Goal: Task Accomplishment & Management: Manage account settings

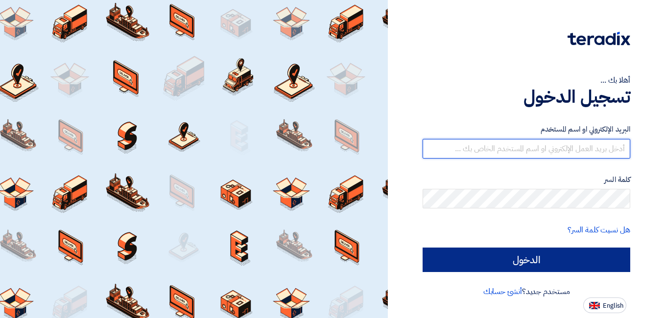
type input "[PERSON_NAME][EMAIL_ADDRESS][DOMAIN_NAME]"
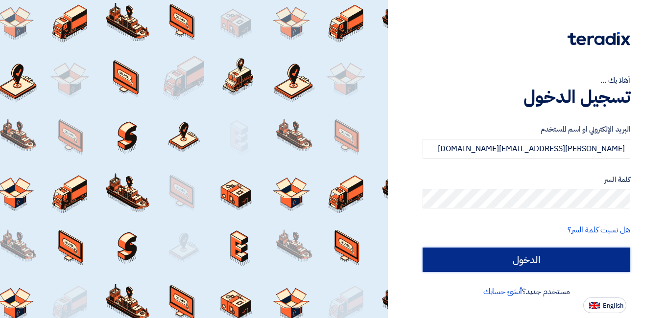
click at [529, 263] on input "الدخول" at bounding box center [526, 260] width 208 height 24
click at [528, 258] on input "الدخول" at bounding box center [526, 260] width 208 height 24
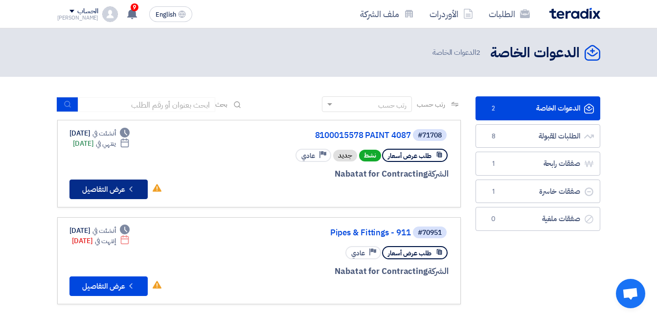
click at [118, 185] on button "Check details عرض التفاصيل" at bounding box center [109, 190] width 78 height 20
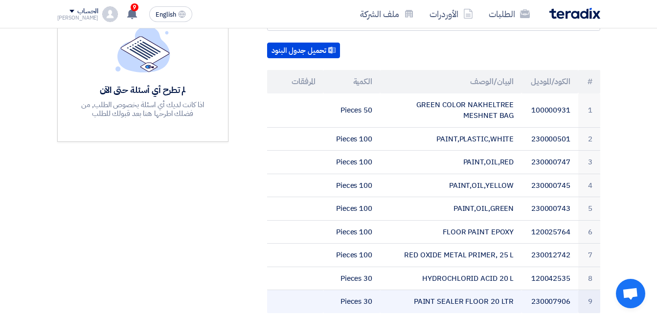
scroll to position [245, 0]
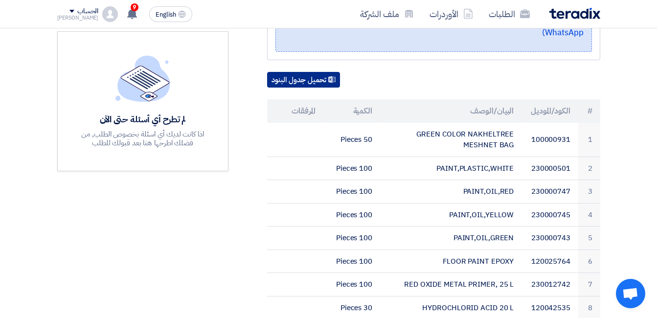
click at [291, 72] on button "تحميل جدول البنود" at bounding box center [303, 80] width 73 height 16
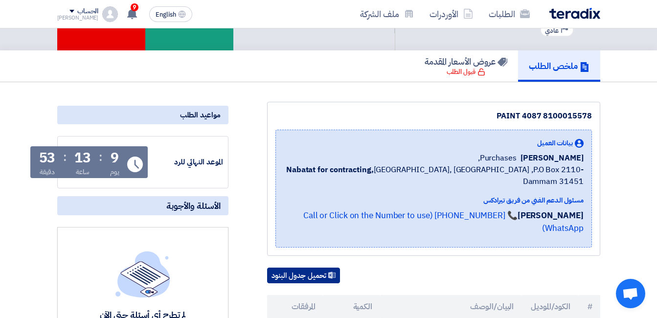
scroll to position [0, 0]
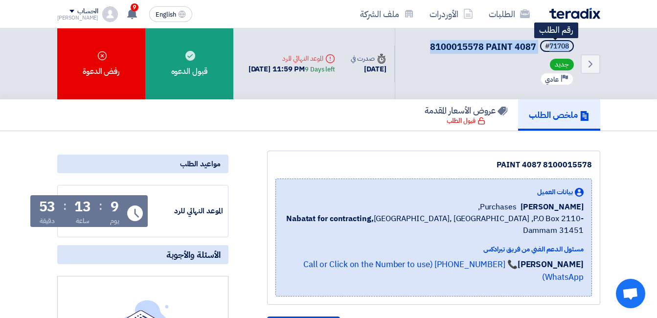
drag, startPoint x: 432, startPoint y: 46, endPoint x: 546, endPoint y: 47, distance: 114.6
click at [546, 47] on h5 "#71708 8100015578 PAINT 4087 رقم الطلب" at bounding box center [503, 47] width 146 height 14
copy h5 "71708 8100015578 PAINT 4087"
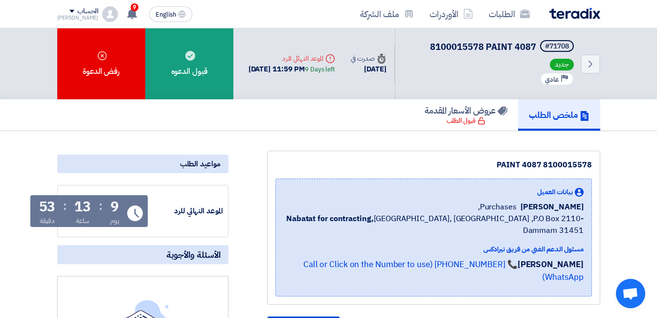
click at [371, 165] on div "8100015578 PAINT 4087" at bounding box center [434, 165] width 317 height 12
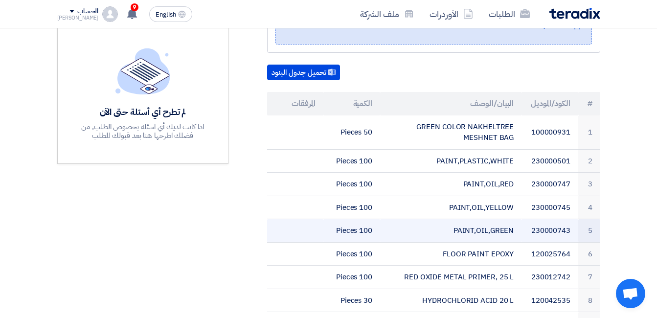
scroll to position [196, 0]
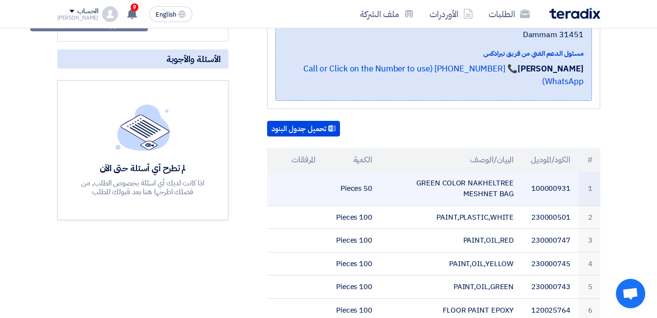
drag, startPoint x: 512, startPoint y: 182, endPoint x: 418, endPoint y: 170, distance: 95.7
click at [419, 172] on td "GREEN COLOR NAKHELTREE MESHNET BAG" at bounding box center [450, 189] width 141 height 34
drag, startPoint x: 465, startPoint y: 180, endPoint x: 423, endPoint y: 169, distance: 43.1
click at [423, 172] on td "GREEN COLOR NAKHELTREE MESHNET BAG" at bounding box center [450, 189] width 141 height 34
drag, startPoint x: 423, startPoint y: 169, endPoint x: 434, endPoint y: 170, distance: 10.4
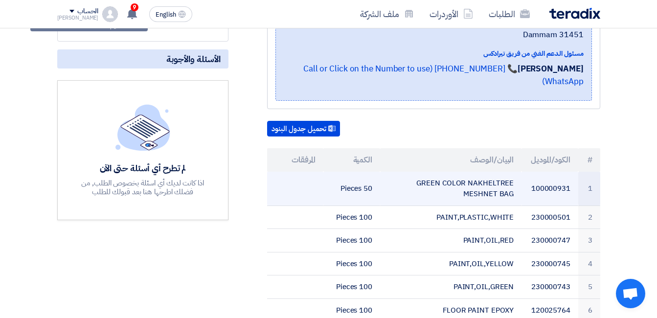
copy td "REEN COLOR NAKHELTREE MESHNET BAG"
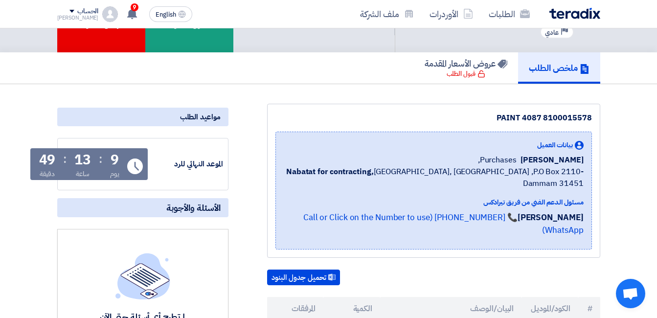
scroll to position [0, 0]
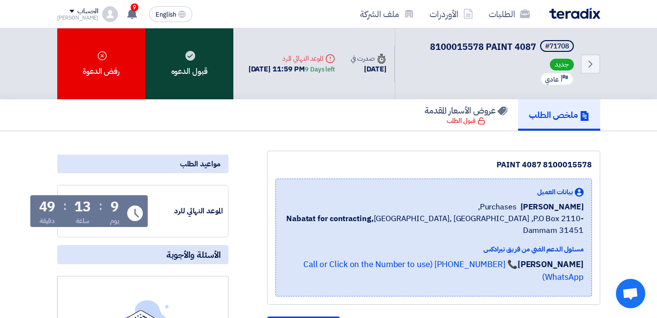
click at [190, 62] on div "قبول الدعوه" at bounding box center [189, 63] width 88 height 71
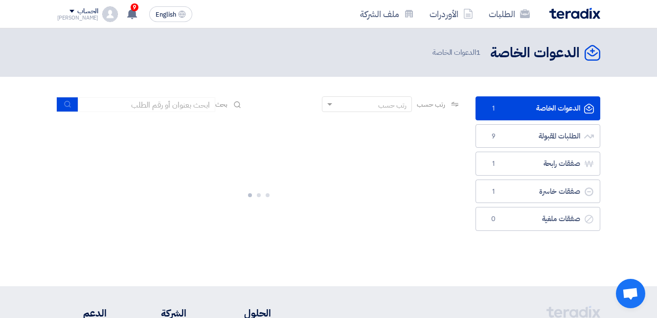
click at [491, 107] on span "1" at bounding box center [494, 109] width 12 height 10
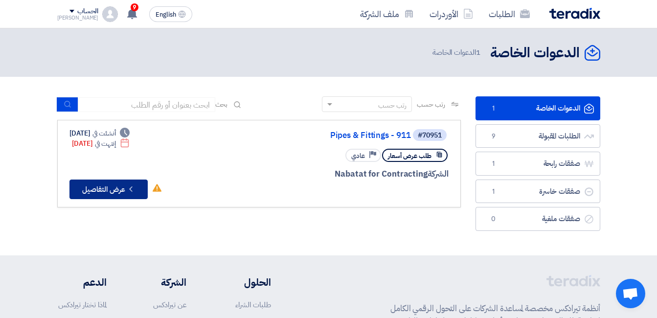
click at [114, 191] on button "Check details عرض التفاصيل" at bounding box center [109, 190] width 78 height 20
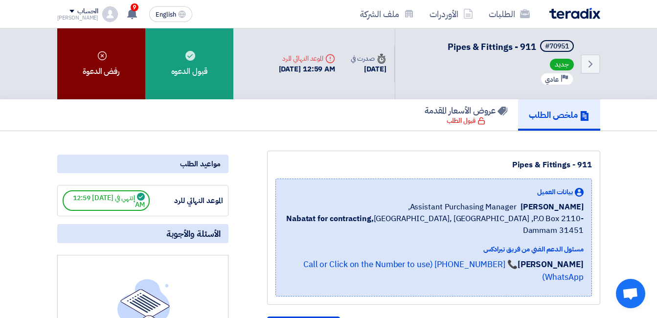
click at [108, 71] on div "رفض الدعوة" at bounding box center [101, 63] width 88 height 71
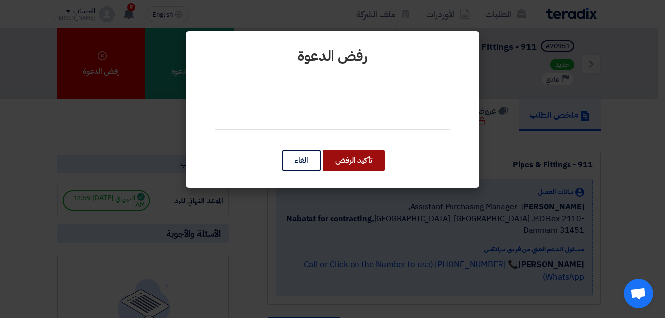
click at [345, 162] on button "تأكيد الرفض" at bounding box center [354, 161] width 62 height 22
